Goal: Information Seeking & Learning: Learn about a topic

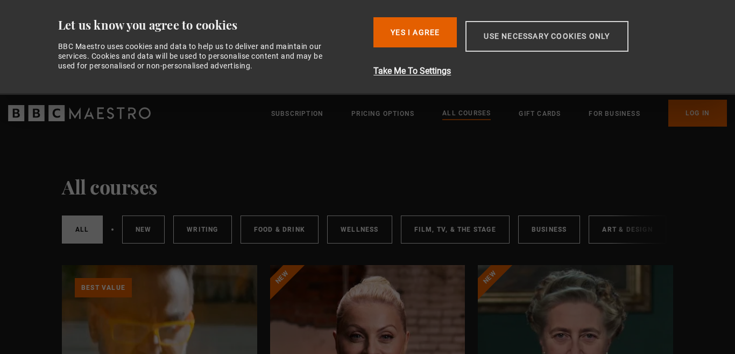
click at [547, 44] on button "Use necessary cookies only" at bounding box center [546, 36] width 163 height 31
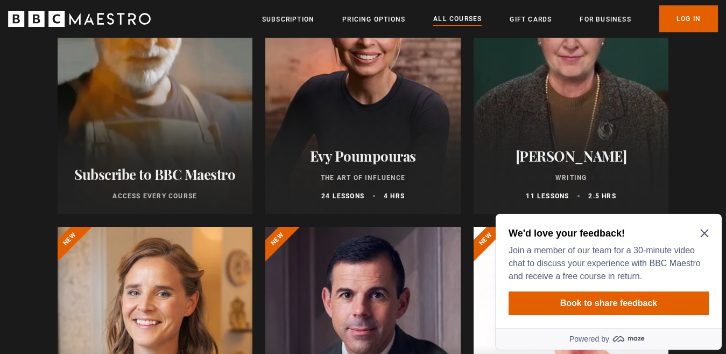
click at [703, 227] on h2 "We'd love your feedback!" at bounding box center [607, 233] width 196 height 13
click at [706, 231] on icon "Close Maze Prompt" at bounding box center [704, 233] width 9 height 9
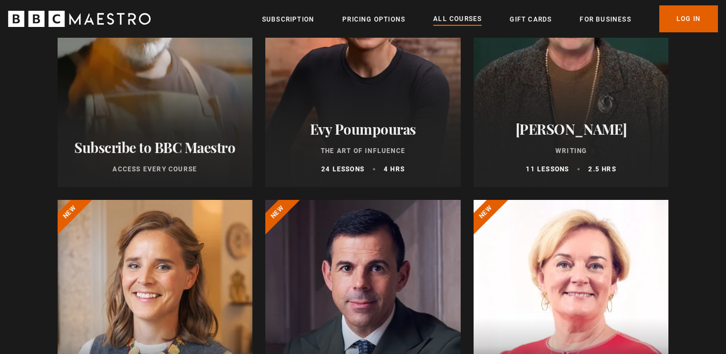
scroll to position [108, 0]
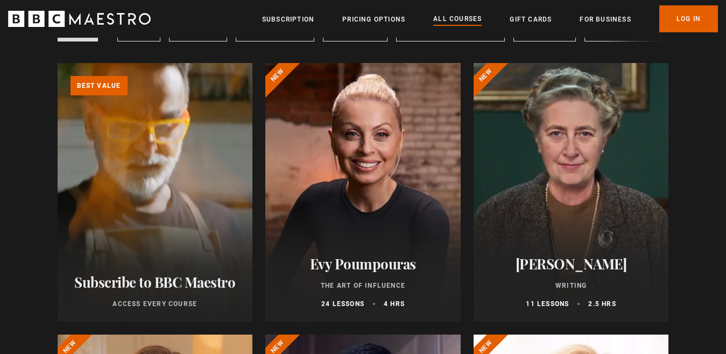
click at [643, 149] on div at bounding box center [571, 192] width 195 height 258
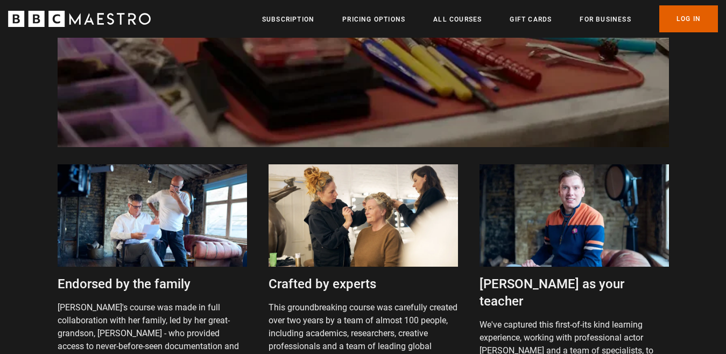
scroll to position [2368, 0]
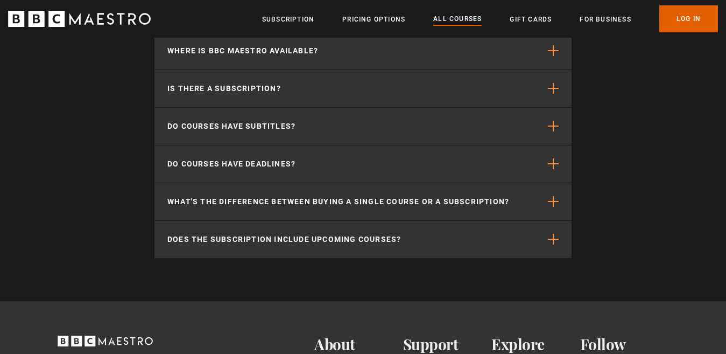
scroll to position [5166, 0]
